Goal: Transaction & Acquisition: Purchase product/service

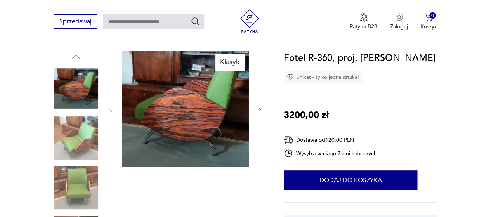
click at [72, 135] on img at bounding box center [76, 138] width 44 height 44
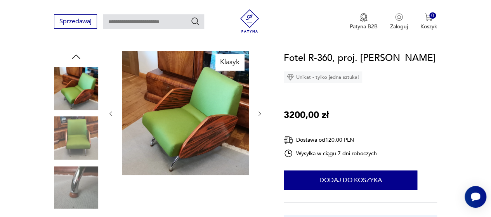
click at [72, 135] on img at bounding box center [76, 138] width 44 height 44
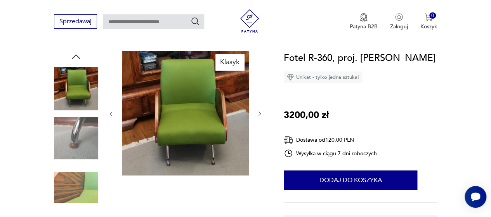
click at [70, 156] on img at bounding box center [76, 138] width 44 height 44
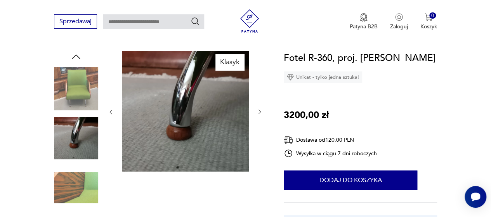
click at [72, 171] on img at bounding box center [76, 187] width 44 height 44
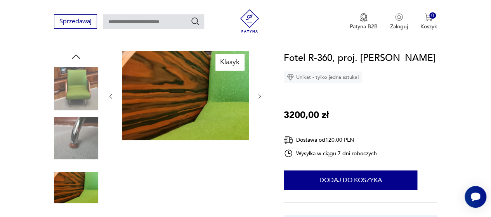
click at [75, 94] on img at bounding box center [76, 88] width 44 height 44
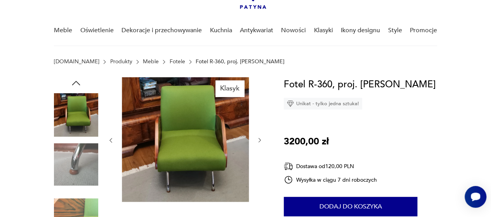
scroll to position [64, 0]
